Goal: Book appointment/travel/reservation

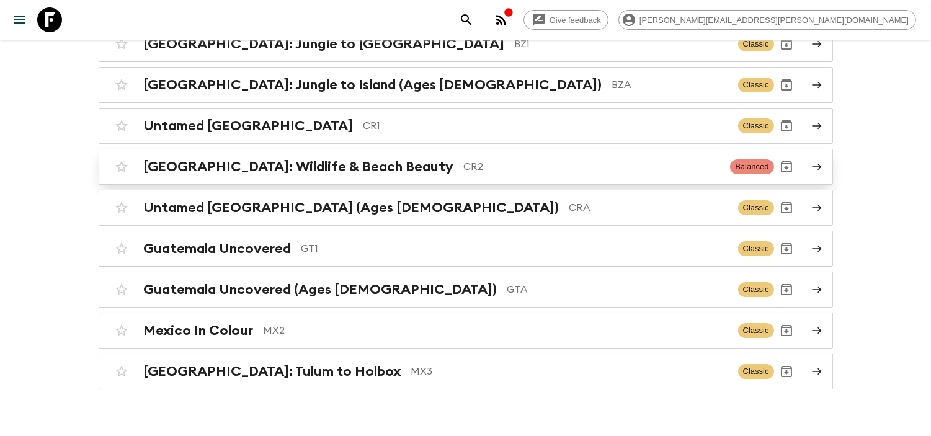
scroll to position [178, 0]
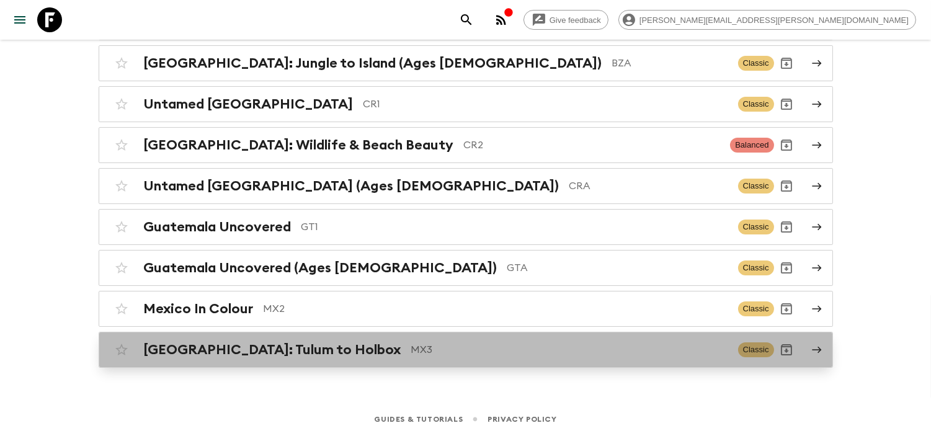
click at [411, 352] on p "MX3" at bounding box center [569, 349] width 317 height 15
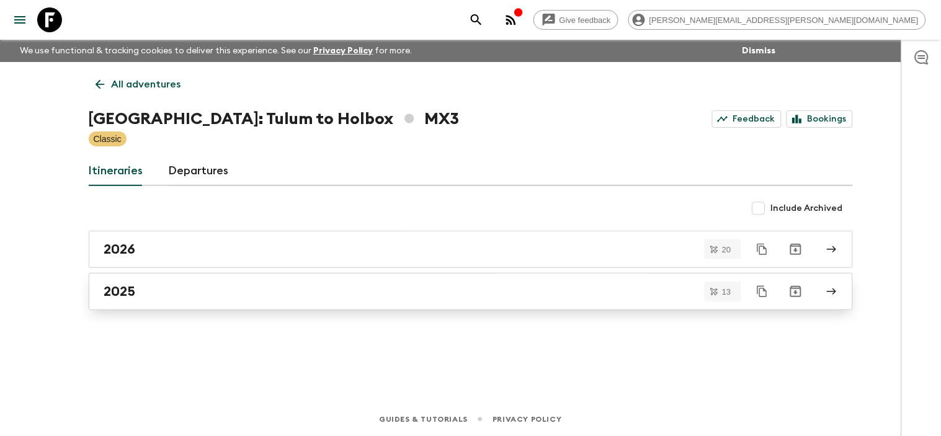
click at [386, 303] on link "2025" at bounding box center [471, 291] width 764 height 37
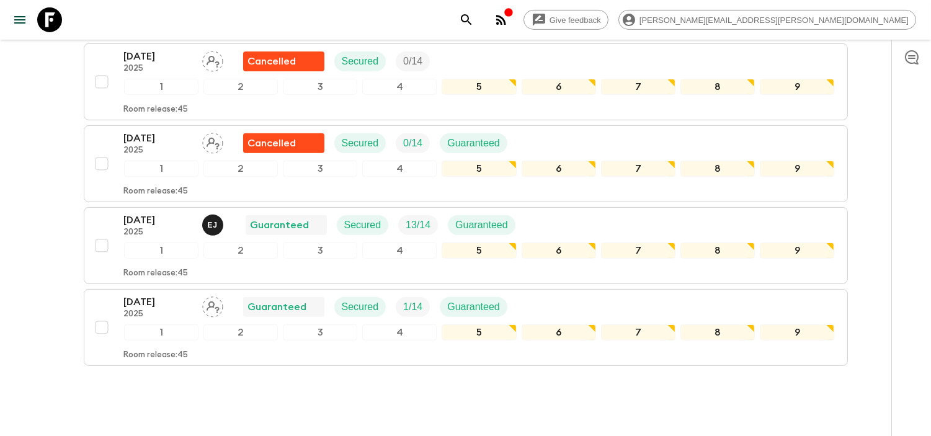
scroll to position [959, 0]
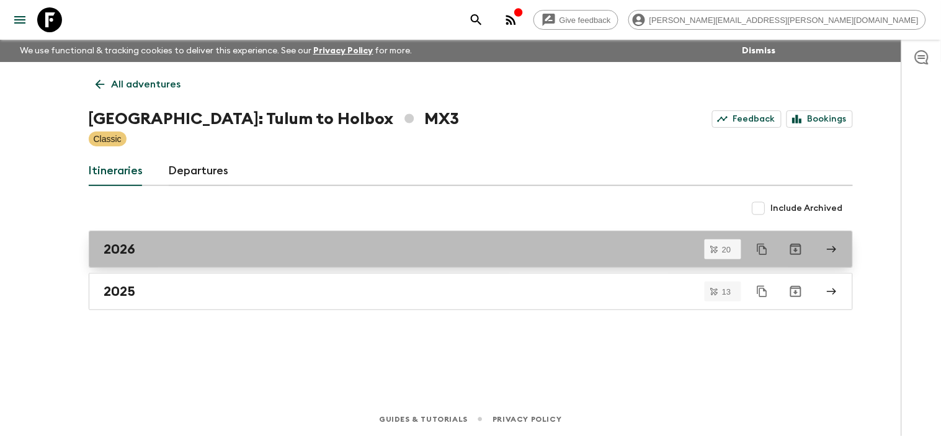
click at [118, 255] on h2 "2026" at bounding box center [120, 249] width 32 height 16
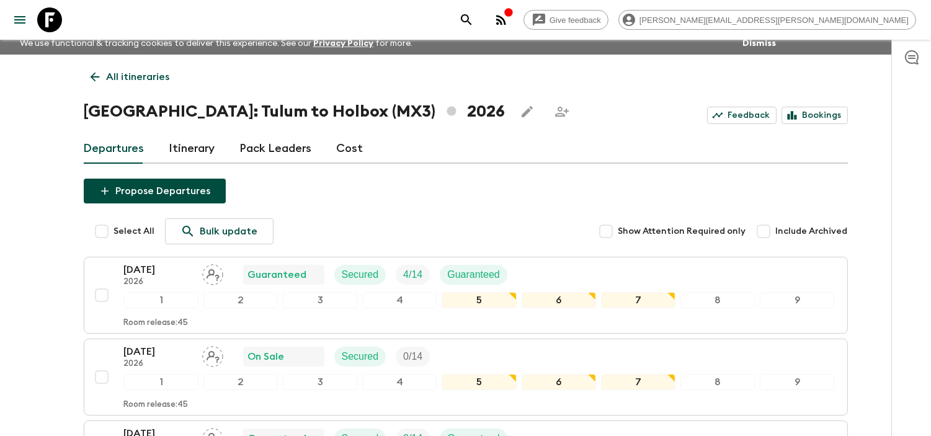
scroll to position [8, 0]
